Goal: Browse casually

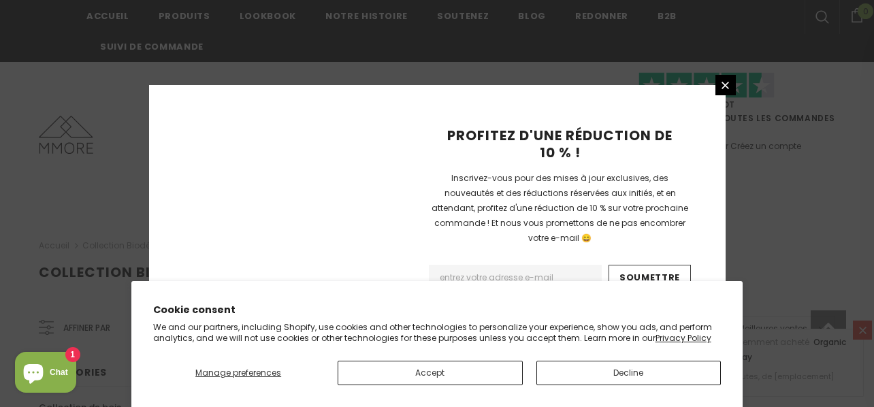
scroll to position [1048, 0]
